Goal: Task Accomplishment & Management: Use online tool/utility

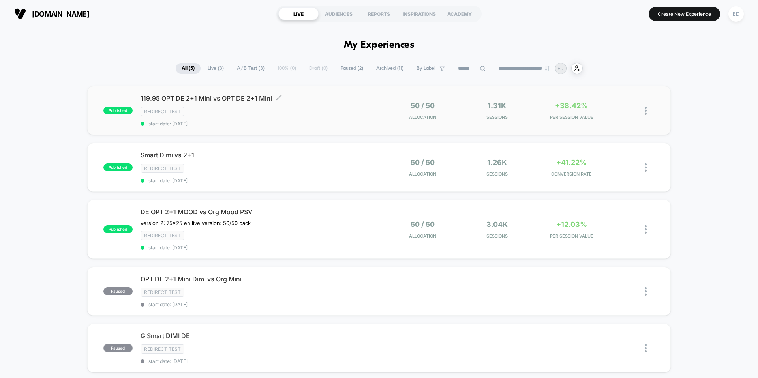
click at [368, 120] on div "119.95 OPT DE 2+1 Mini vs OPT DE 2+1 Mini Click to edit experience details Clic…" at bounding box center [259, 110] width 238 height 32
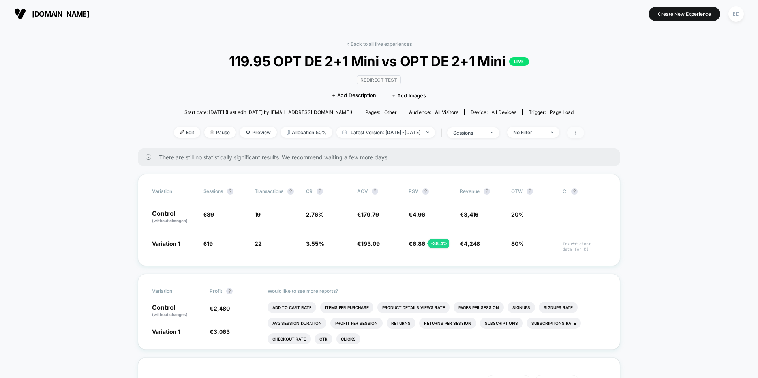
click at [583, 137] on span at bounding box center [575, 132] width 17 height 11
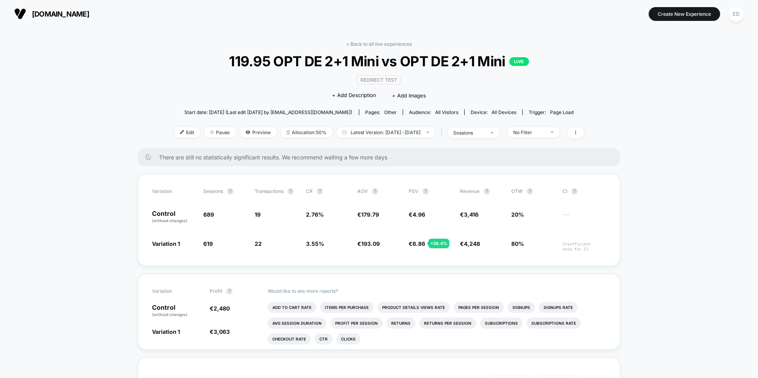
click at [548, 140] on div "< Back to all live experiences 119.95 OPT DE 2+1 Mini vs OPT DE 2+1 Mini LIVE R…" at bounding box center [379, 94] width 410 height 107
click at [549, 135] on span "No Filter" at bounding box center [533, 132] width 52 height 11
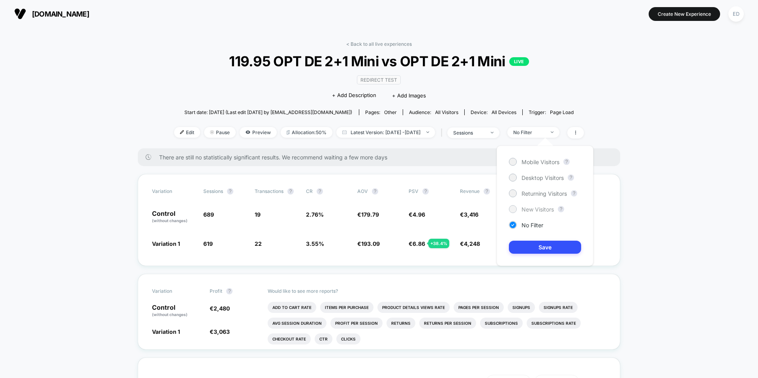
click at [535, 213] on div "New Visitors" at bounding box center [531, 209] width 45 height 8
click at [536, 247] on button "Save" at bounding box center [545, 247] width 72 height 13
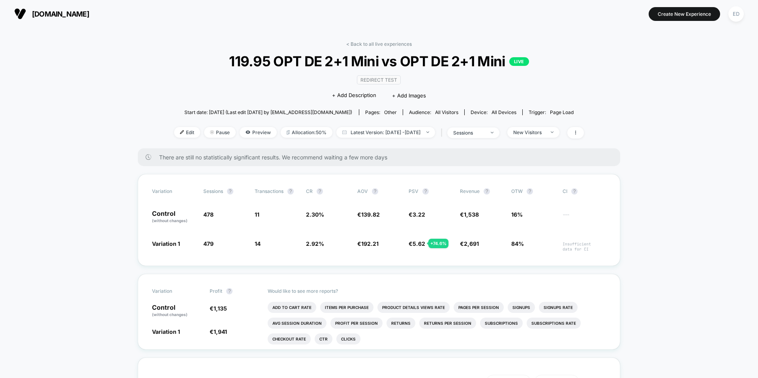
drag, startPoint x: 356, startPoint y: 50, endPoint x: 362, endPoint y: 48, distance: 6.4
click at [356, 50] on div "< Back to all live experiences 119.95 OPT DE 2+1 Mini vs OPT DE 2+1 Mini LIVE R…" at bounding box center [379, 94] width 410 height 107
click at [365, 47] on link "< Back to all live experiences" at bounding box center [379, 44] width 66 height 6
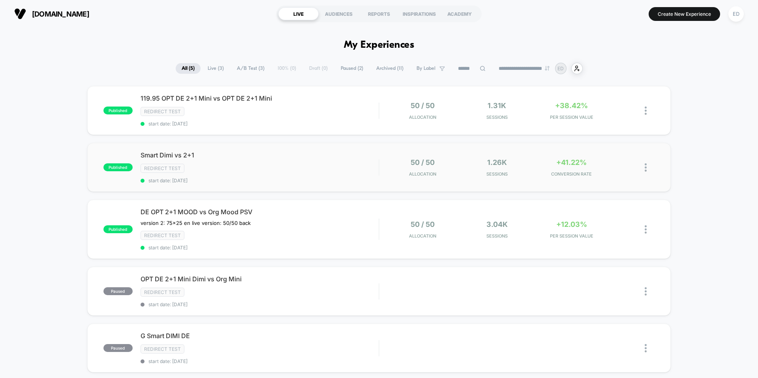
click at [547, 149] on div "published Smart Dimi vs 2+1 Redirect Test start date: [DATE] 50 / 50 Allocation…" at bounding box center [378, 167] width 583 height 49
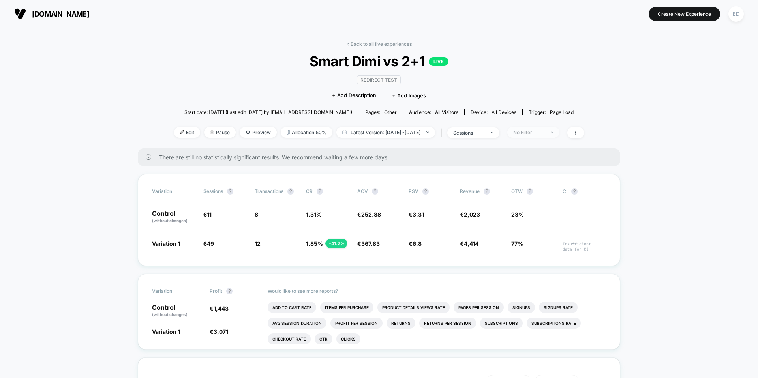
click at [530, 129] on div "No Filter" at bounding box center [529, 132] width 32 height 6
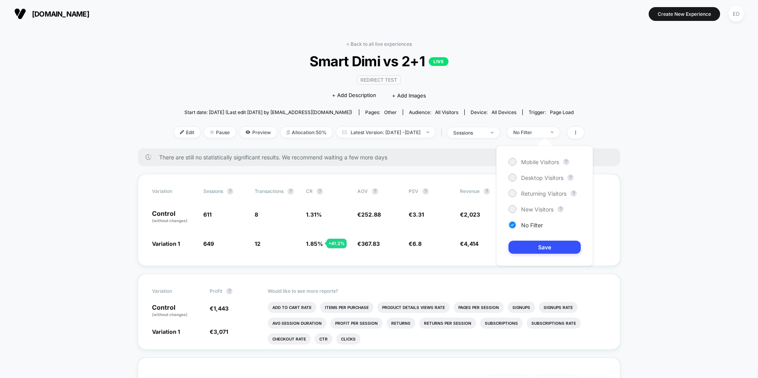
click at [532, 201] on div "Mobile Visitors ? Desktop Visitors ? Returning Visitors ? New Visitors ? No Fil…" at bounding box center [544, 206] width 97 height 120
click at [532, 204] on div "Mobile Visitors ? Desktop Visitors ? Returning Visitors ? New Visitors ? No Fil…" at bounding box center [544, 206] width 97 height 120
click at [523, 202] on div "Mobile Visitors ? Desktop Visitors ? Returning Visitors ? New Visitors ? No Fil…" at bounding box center [544, 206] width 97 height 120
click at [524, 208] on span "New Visitors" at bounding box center [537, 209] width 32 height 7
click at [541, 247] on button "Save" at bounding box center [544, 247] width 72 height 13
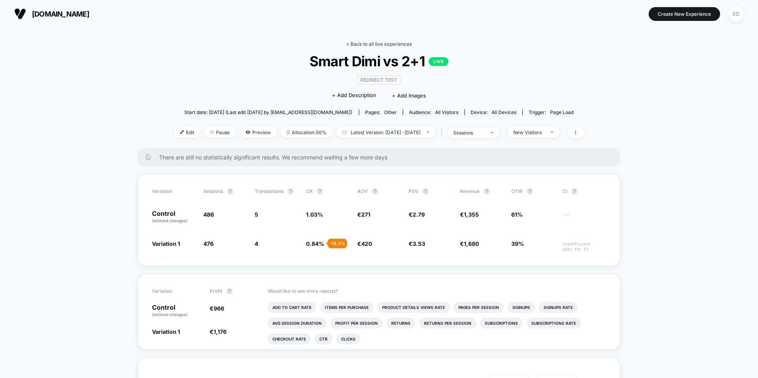
click at [368, 41] on link "< Back to all live experiences" at bounding box center [379, 44] width 66 height 6
